Goal: Navigation & Orientation: Find specific page/section

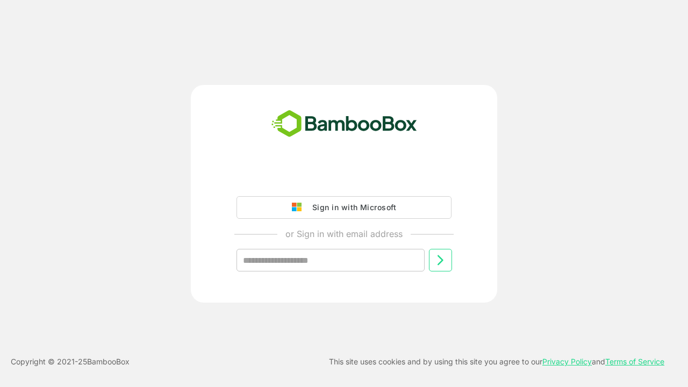
type input "**********"
click at [440, 260] on icon at bounding box center [440, 260] width 13 height 13
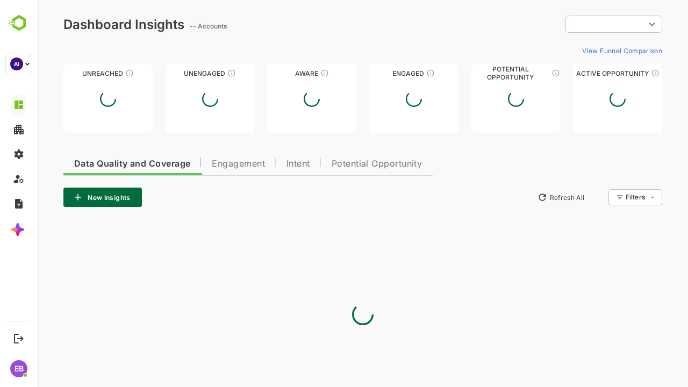
type input "**********"
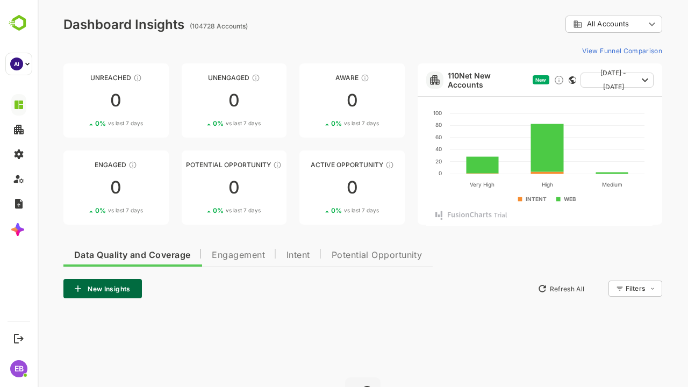
click at [239, 254] on span "Engagement" at bounding box center [238, 255] width 53 height 9
